Goal: Task Accomplishment & Management: Complete application form

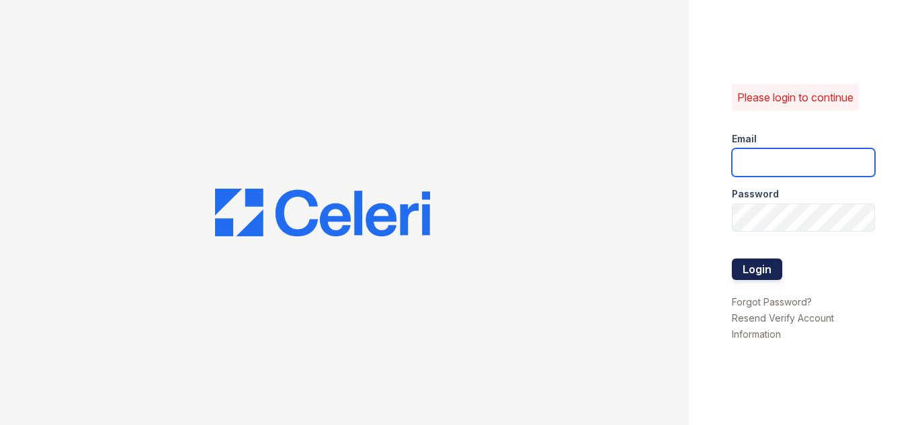
type input "[EMAIL_ADDRESS][DOMAIN_NAME]"
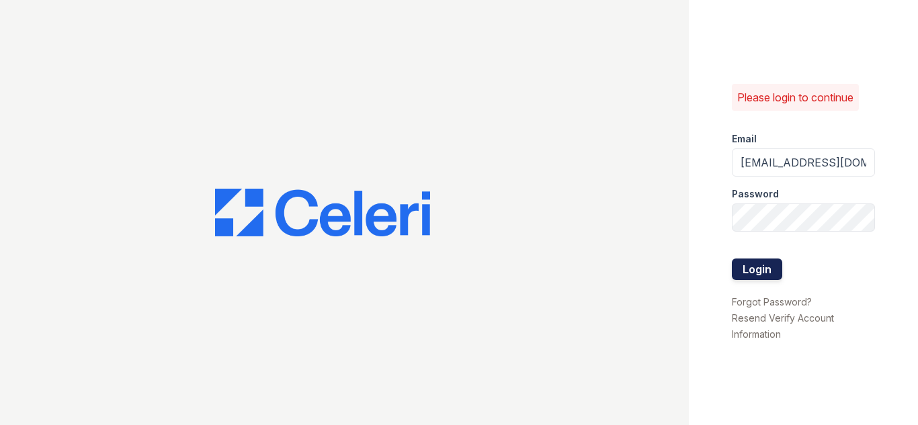
click at [758, 271] on button "Login" at bounding box center [757, 269] width 50 height 21
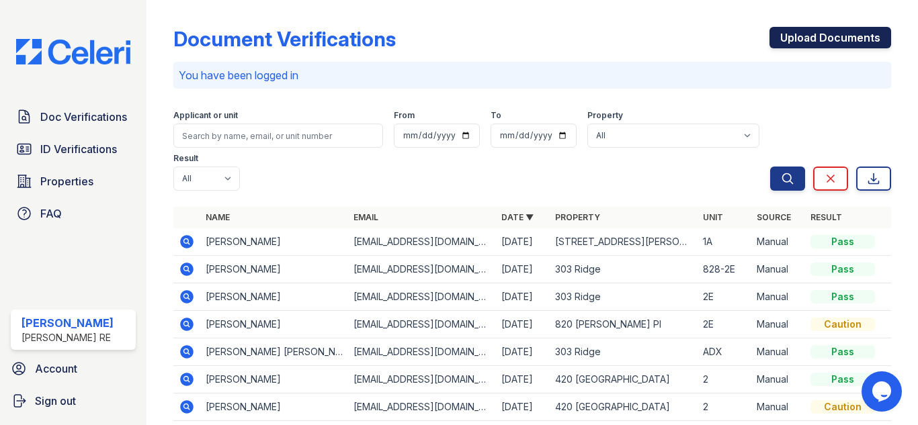
click at [838, 39] on link "Upload Documents" at bounding box center [830, 37] width 122 height 21
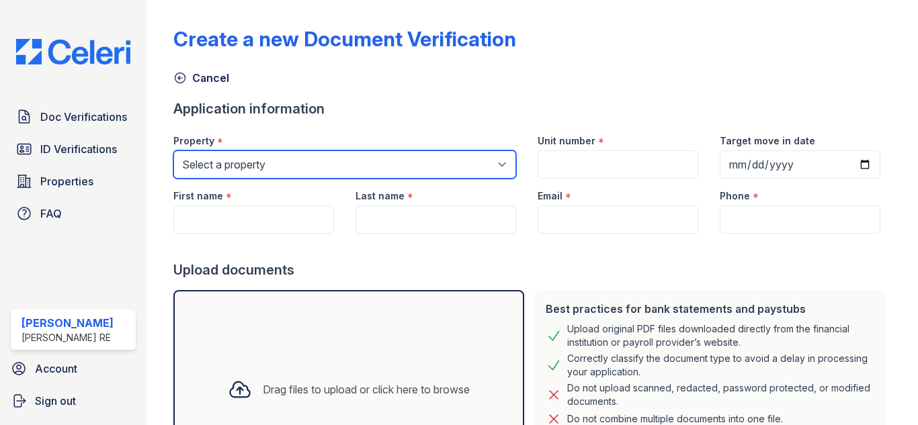
click at [249, 168] on select "Select a property [GEOGRAPHIC_DATA][STREET_ADDRESS][PERSON_NAME] [STREET_ADDRES…" at bounding box center [344, 164] width 343 height 28
select select "3100"
click at [173, 150] on select "Select a property [GEOGRAPHIC_DATA][STREET_ADDRESS][PERSON_NAME] [STREET_ADDRES…" at bounding box center [344, 164] width 343 height 28
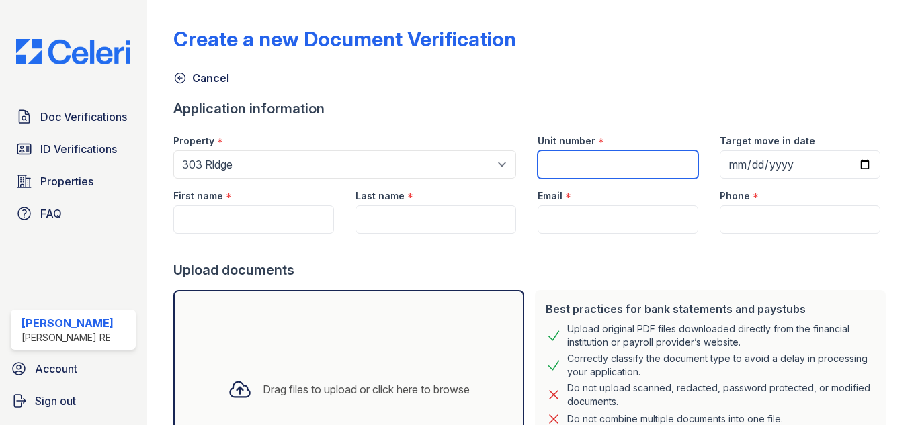
click at [567, 169] on input "Unit number" at bounding box center [617, 164] width 161 height 28
paste input "409-3T"
type input "409-3T"
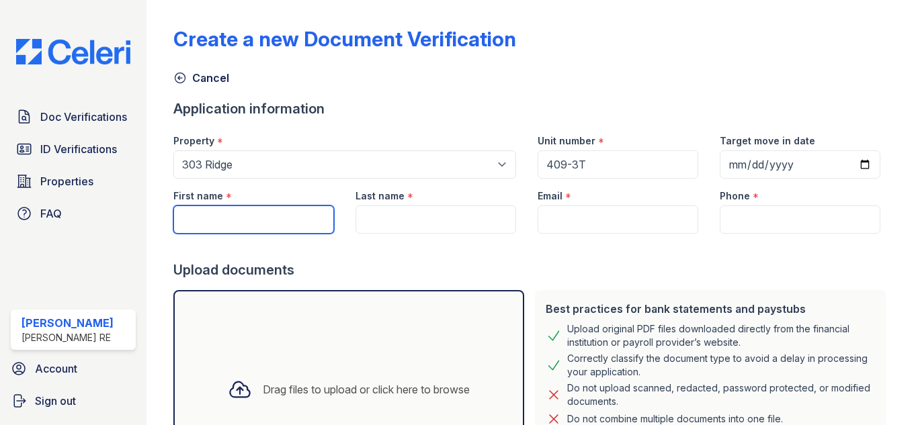
click at [277, 214] on input "First name" at bounding box center [253, 220] width 161 height 28
paste input "[PERSON_NAME]"
click at [253, 218] on input "Jennifer Parlmer" at bounding box center [253, 220] width 161 height 28
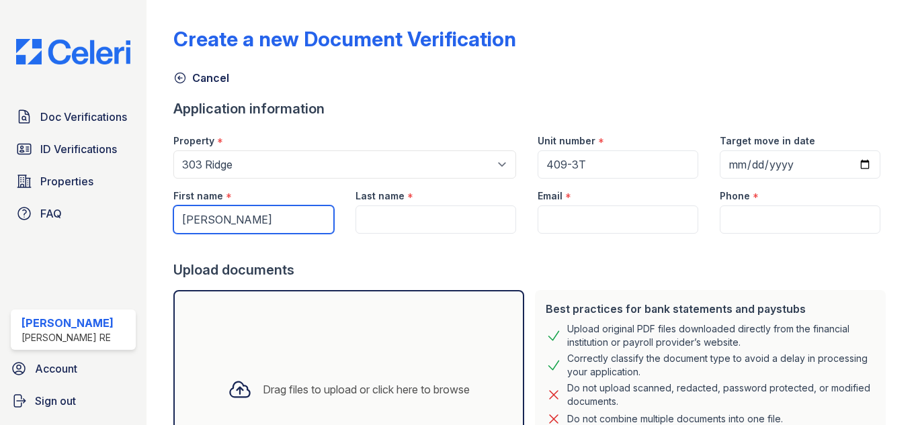
type input "Jennifer"
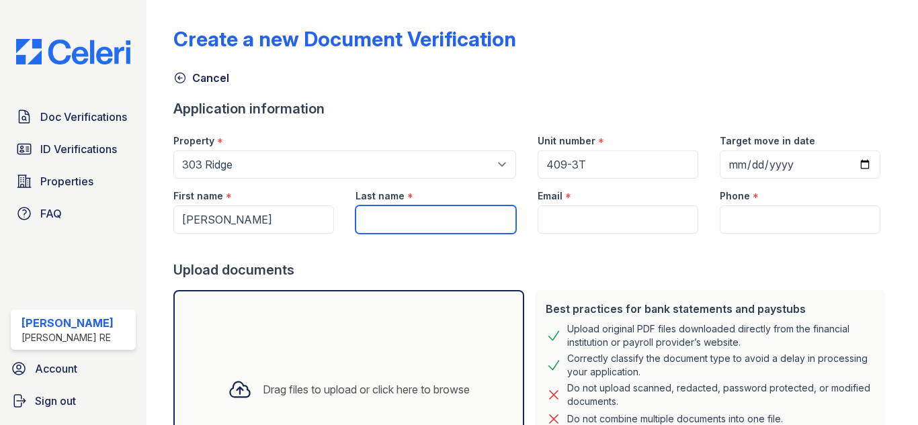
click at [382, 225] on input "Last name" at bounding box center [435, 220] width 161 height 28
paste input "Parlmer"
type input "Parlmer"
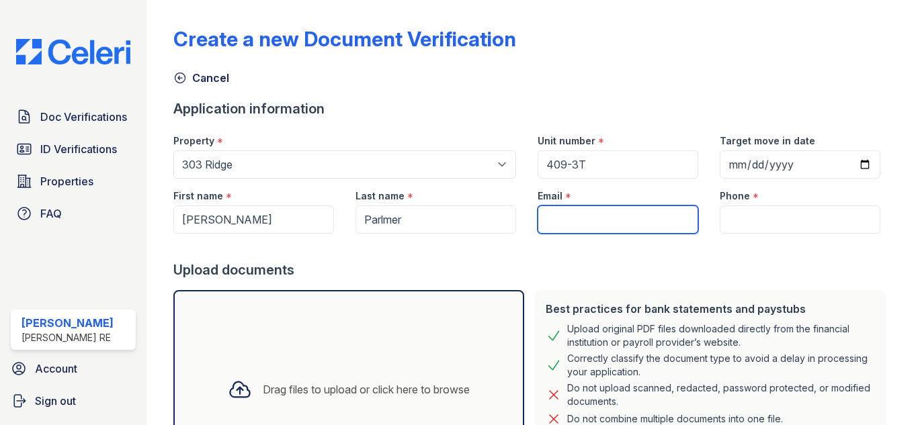
click at [617, 220] on input "Email" at bounding box center [617, 220] width 161 height 28
paste input "jpalmer5814@yahoo.com"
type input "jpalmer5814@yahoo.com"
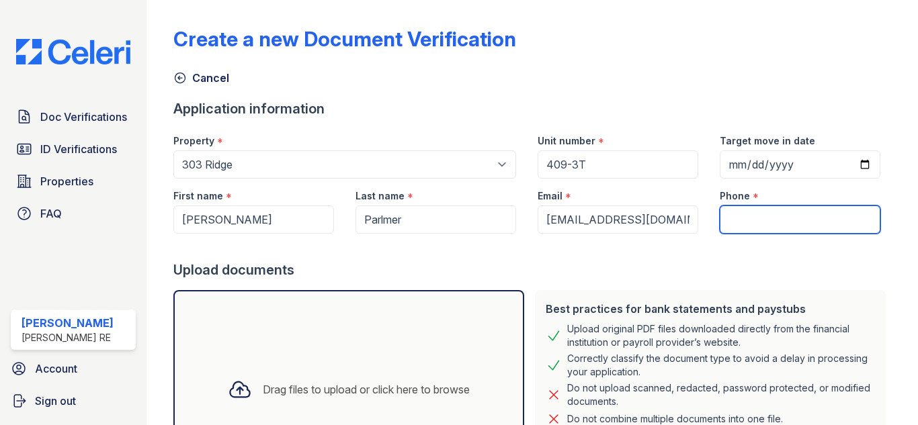
click at [770, 221] on input "Phone" at bounding box center [799, 220] width 161 height 28
paste input "847-814-5814"
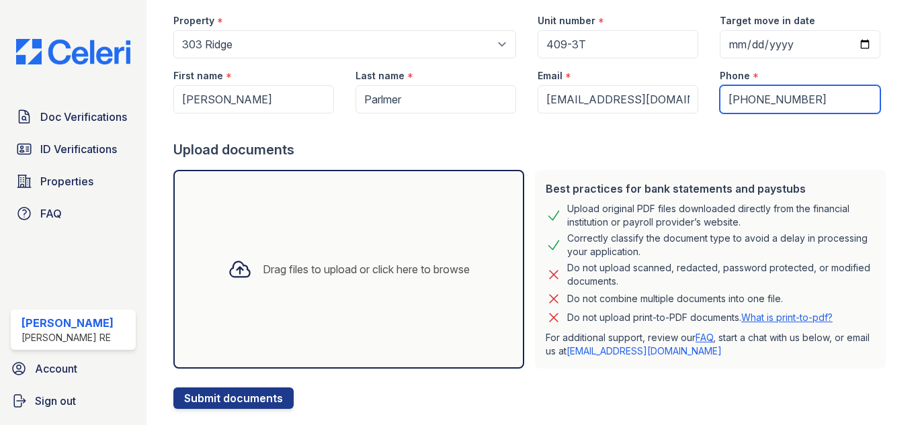
scroll to position [134, 0]
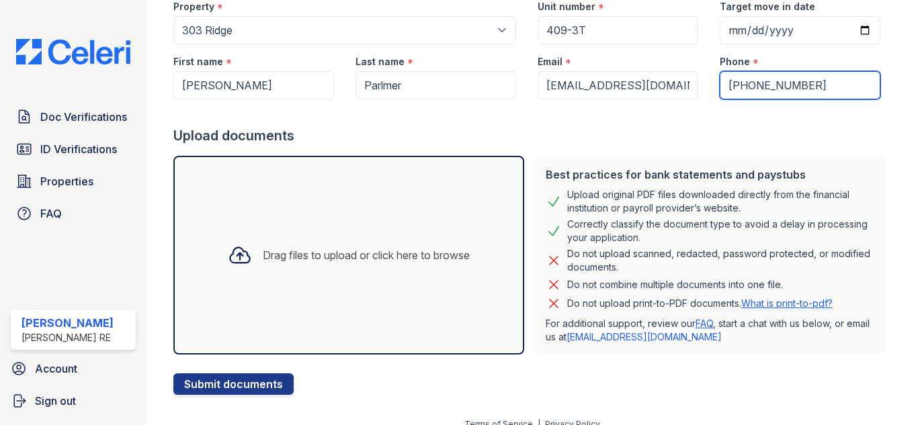
type input "847-814-5814"
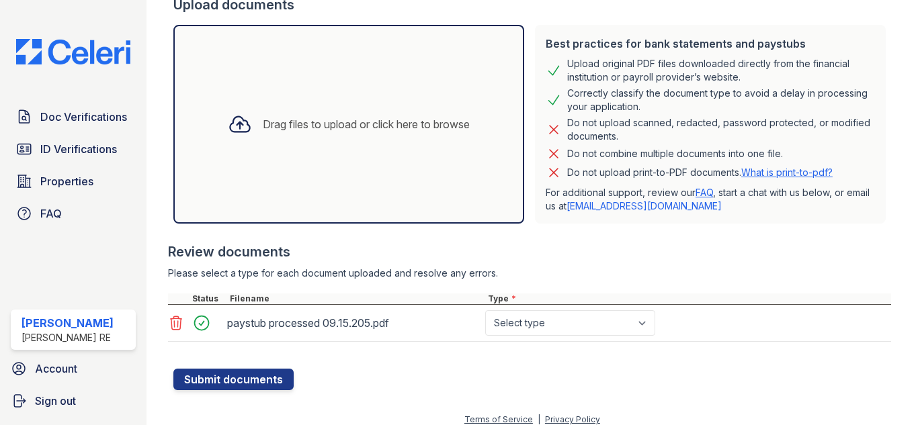
scroll to position [276, 0]
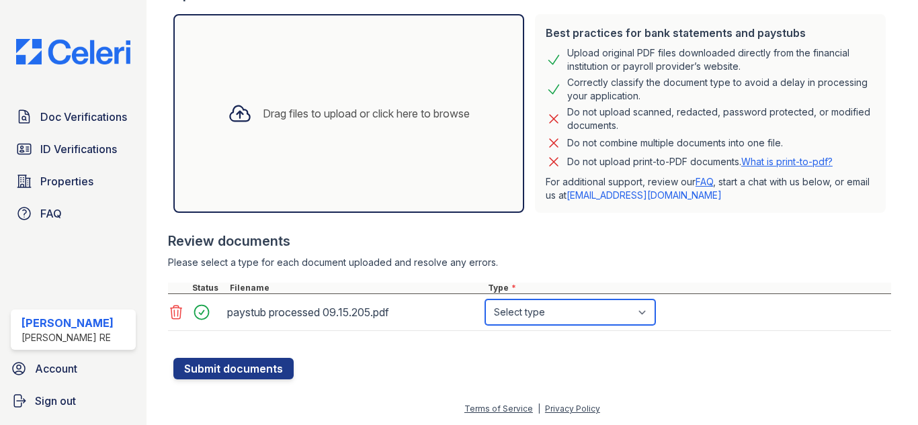
click at [537, 314] on select "Select type Paystub Bank Statement Offer Letter Tax Documents Benefit Award Let…" at bounding box center [570, 313] width 170 height 26
select select "paystub"
click at [485, 300] on select "Select type Paystub Bank Statement Offer Letter Tax Documents Benefit Award Let…" at bounding box center [570, 313] width 170 height 26
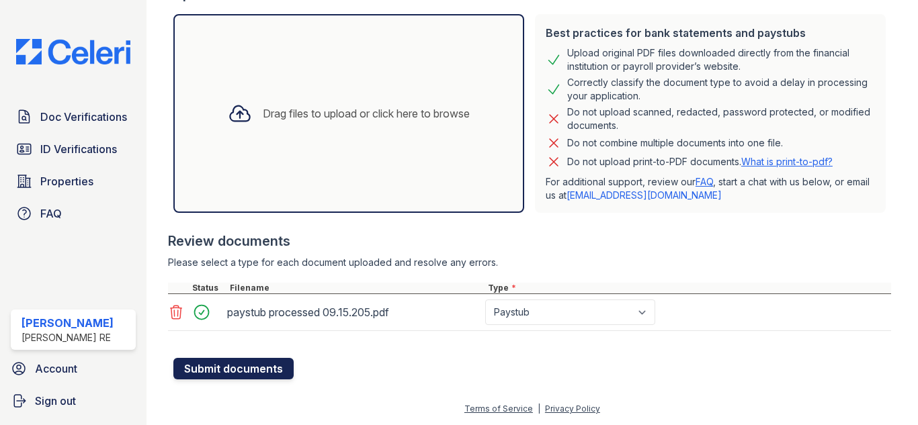
click at [257, 374] on button "Submit documents" at bounding box center [233, 368] width 120 height 21
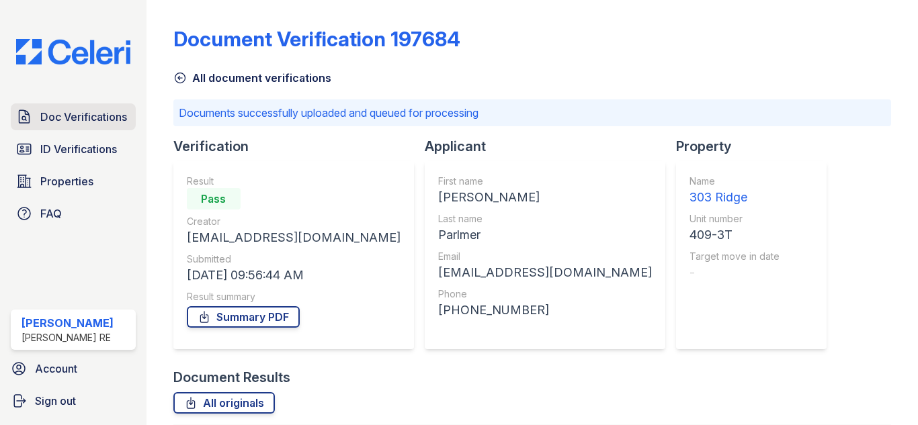
click at [71, 118] on span "Doc Verifications" at bounding box center [83, 117] width 87 height 16
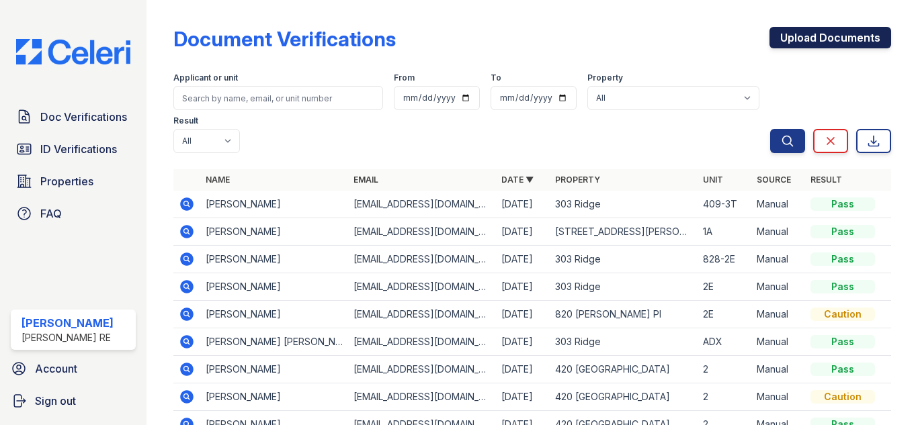
click at [792, 42] on link "Upload Documents" at bounding box center [830, 37] width 122 height 21
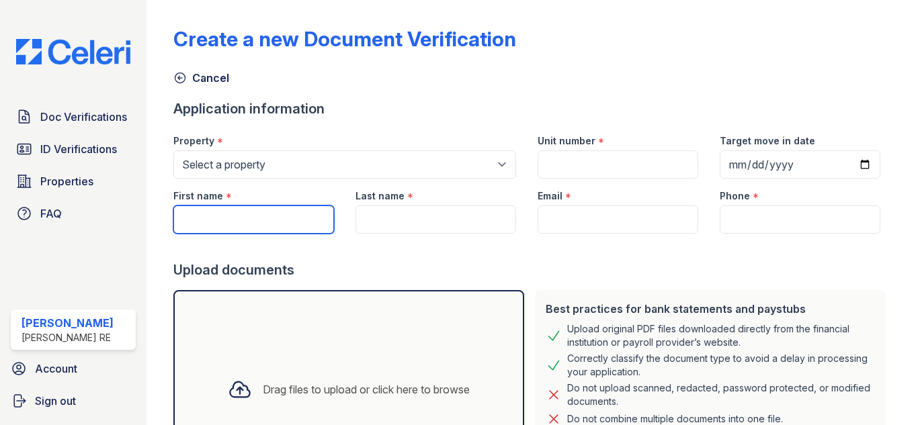
click at [235, 224] on input "First name" at bounding box center [253, 220] width 161 height 28
paste input "Lovar Coley"
click at [229, 218] on input "Lovar Coley" at bounding box center [253, 220] width 161 height 28
type input "Lovar"
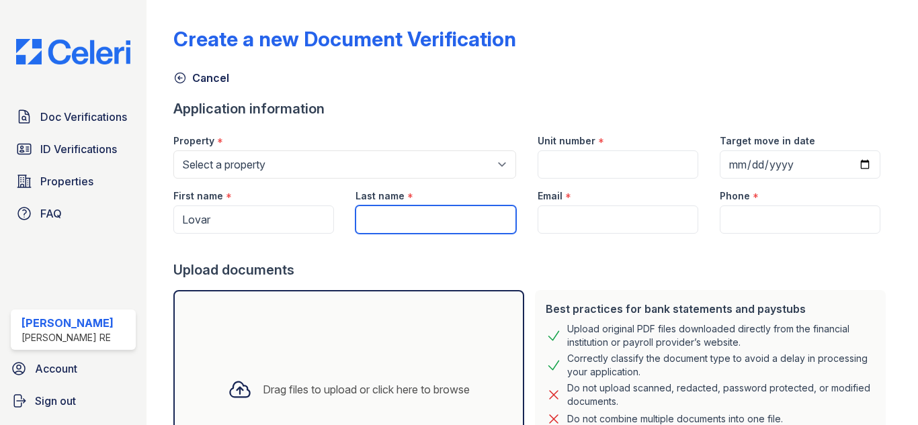
click at [408, 218] on input "Last name" at bounding box center [435, 220] width 161 height 28
paste input "Coley"
type input "Coley"
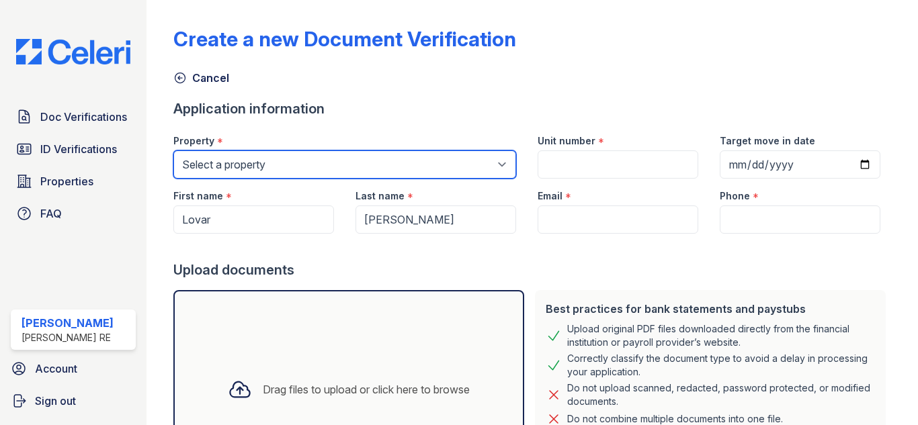
click at [279, 161] on select "Select a property 303 Ridge 309 Sherman Ave 316 Sherman Ave 420 Elmwood 801 Cas…" at bounding box center [344, 164] width 343 height 28
click at [376, 165] on select "Select a property 303 Ridge 309 Sherman Ave 316 Sherman Ave 420 Elmwood 801 Cas…" at bounding box center [344, 164] width 343 height 28
select select "3100"
click at [173, 150] on select "Select a property 303 Ridge 309 Sherman Ave 316 Sherman Ave 420 Elmwood 801 Cas…" at bounding box center [344, 164] width 343 height 28
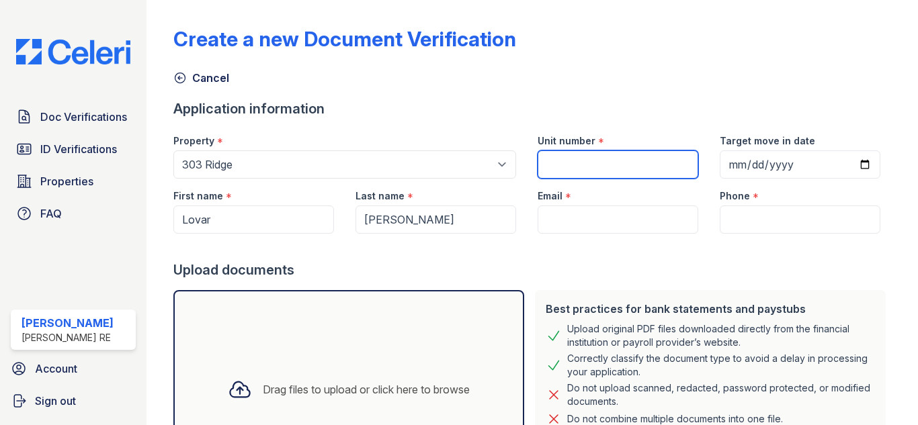
click at [551, 168] on input "Unit number" at bounding box center [617, 164] width 161 height 28
paste input "6300-ADX"
type input "6300-ADX"
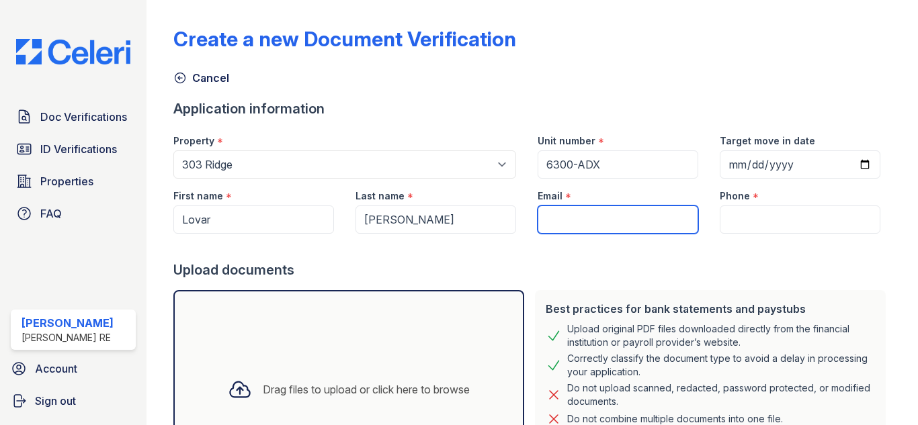
click at [555, 219] on input "Email" at bounding box center [617, 220] width 161 height 28
paste input "Lovar.coley@yahoo.com"
type input "Lovar.coley@yahoo.com"
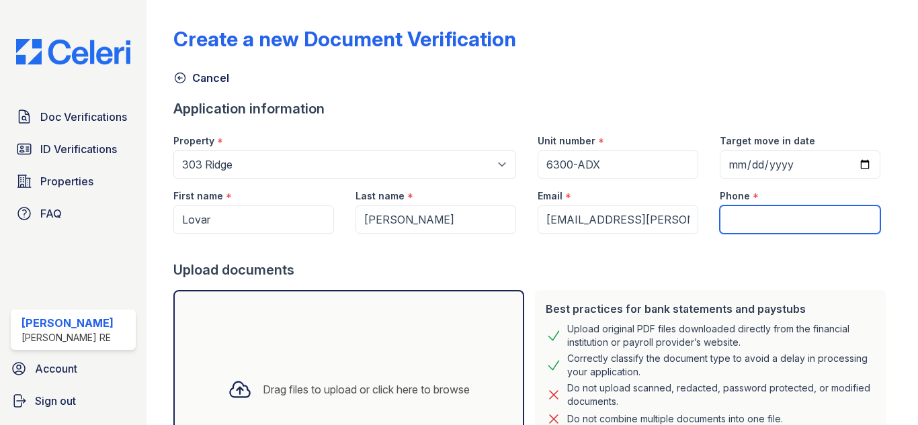
click at [742, 223] on input "Phone" at bounding box center [799, 220] width 161 height 28
paste input "7738851010"
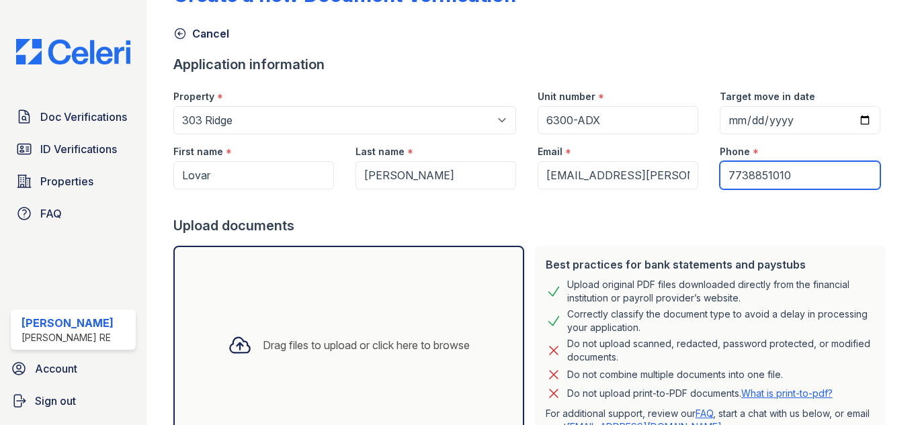
scroll to position [150, 0]
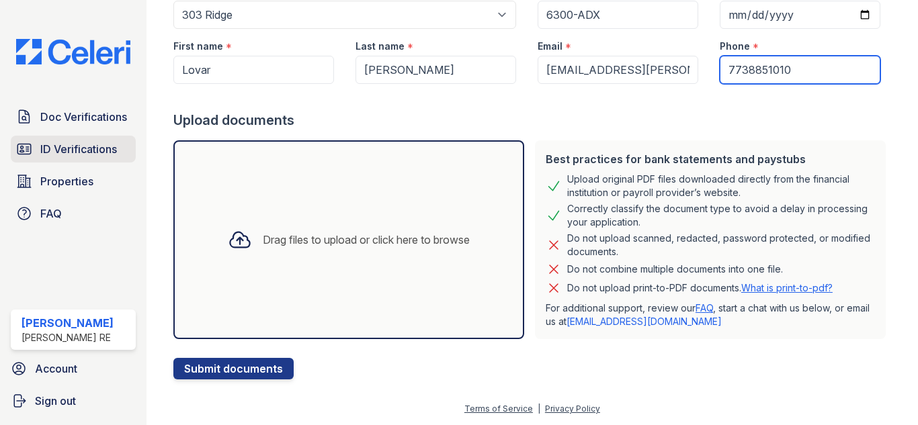
type input "7738851010"
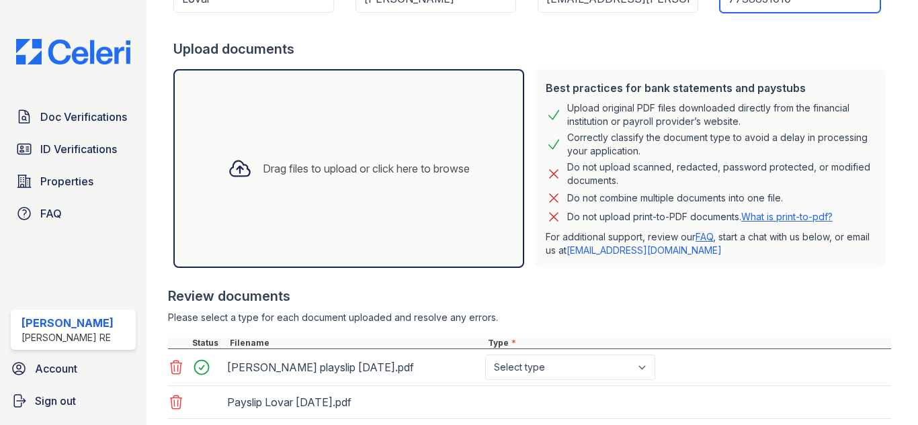
scroll to position [284, 0]
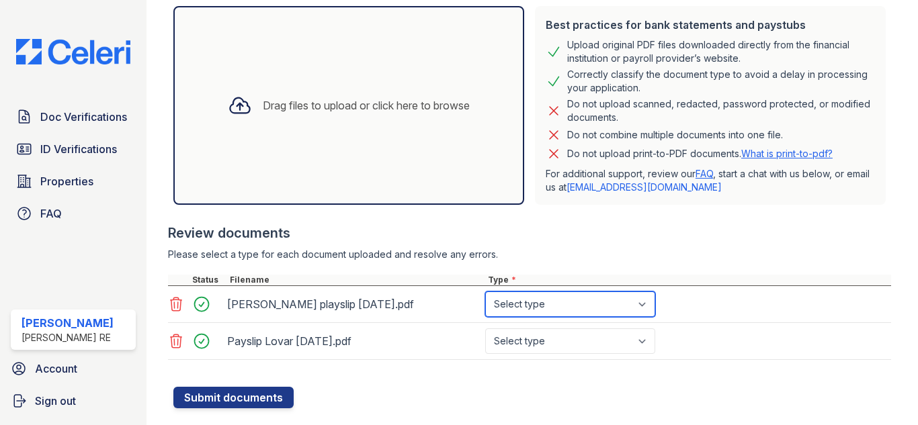
click at [568, 308] on select "Select type Paystub Bank Statement Offer Letter Tax Documents Benefit Award Let…" at bounding box center [570, 305] width 170 height 26
select select "paystub"
click at [485, 292] on select "Select type Paystub Bank Statement Offer Letter Tax Documents Benefit Award Let…" at bounding box center [570, 305] width 170 height 26
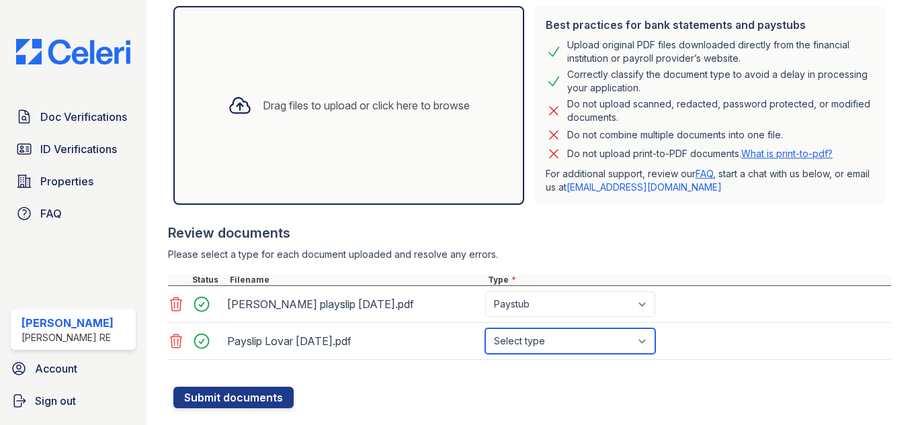
drag, startPoint x: 586, startPoint y: 345, endPoint x: 576, endPoint y: 331, distance: 17.9
click at [585, 345] on select "Select type Paystub Bank Statement Offer Letter Tax Documents Benefit Award Let…" at bounding box center [570, 341] width 170 height 26
select select "paystub"
click at [485, 328] on select "Select type Paystub Bank Statement Offer Letter Tax Documents Benefit Award Let…" at bounding box center [570, 341] width 170 height 26
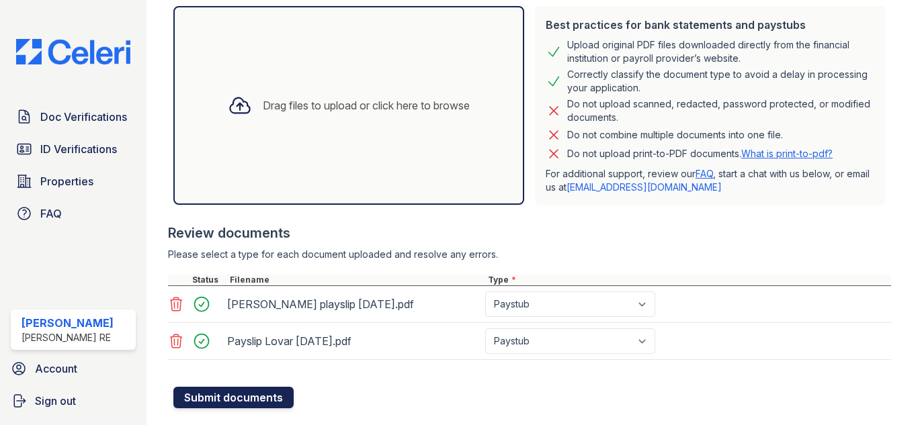
click at [218, 395] on button "Submit documents" at bounding box center [233, 397] width 120 height 21
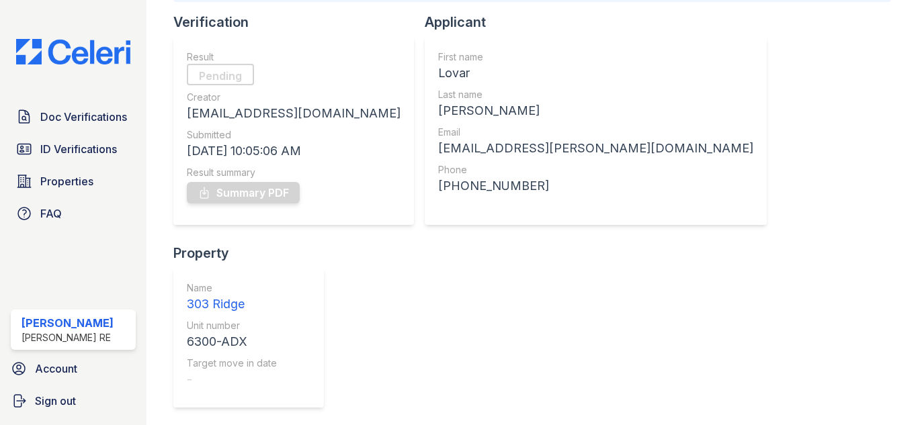
scroll to position [134, 0]
